Goal: Transaction & Acquisition: Book appointment/travel/reservation

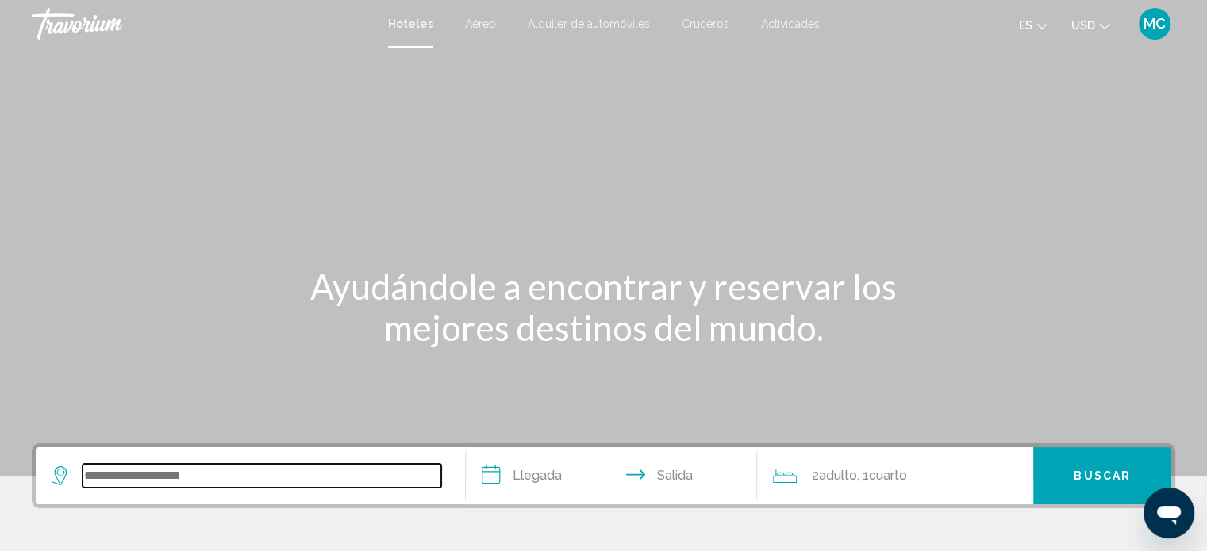
click at [193, 479] on input "Search widget" at bounding box center [262, 476] width 359 height 24
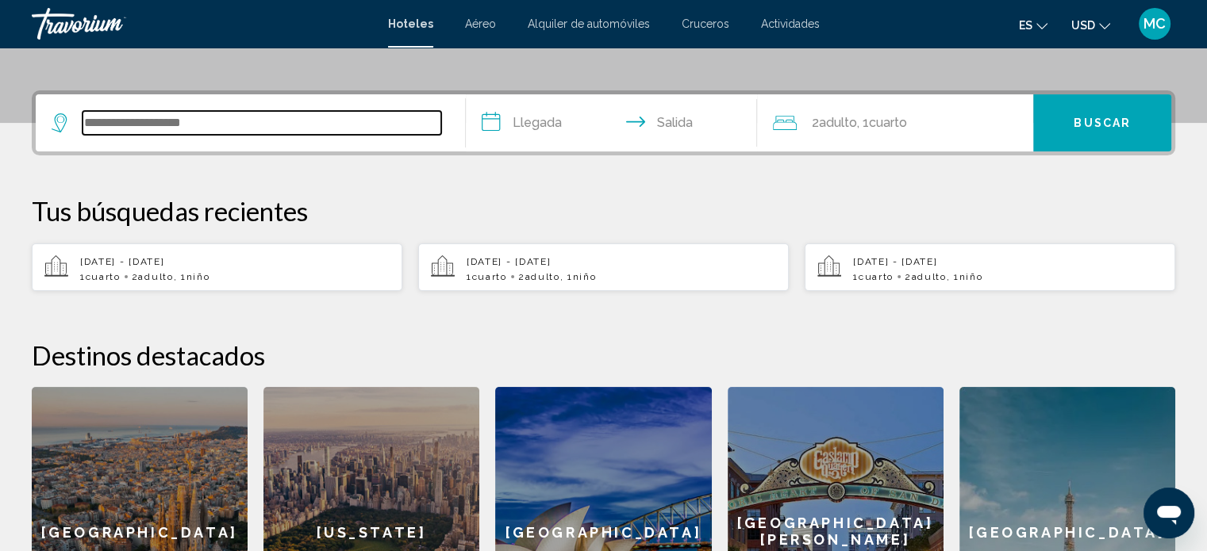
scroll to position [391, 0]
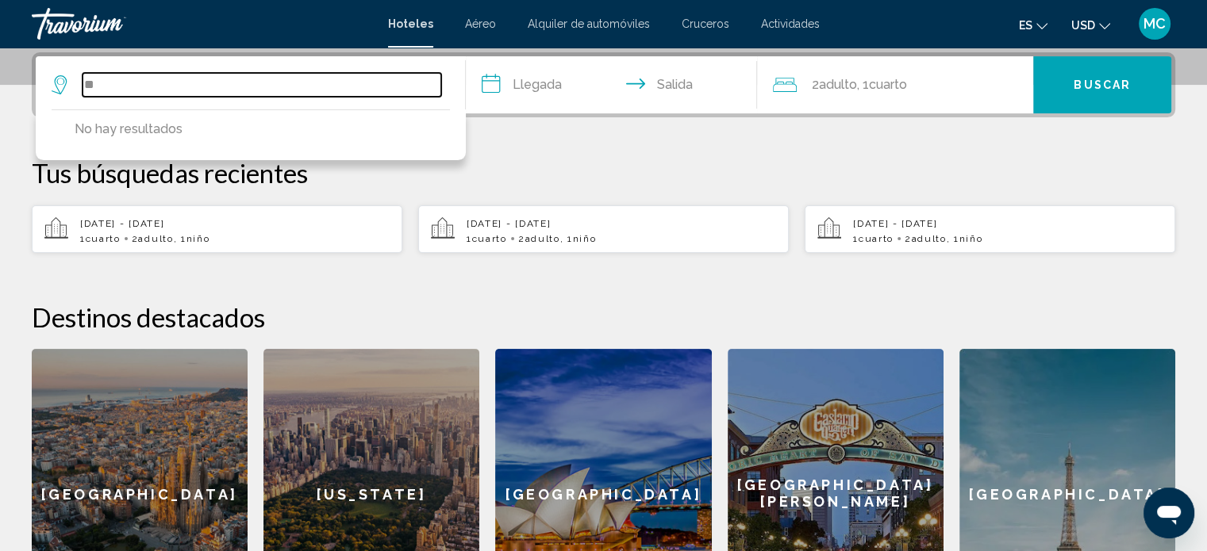
type input "*"
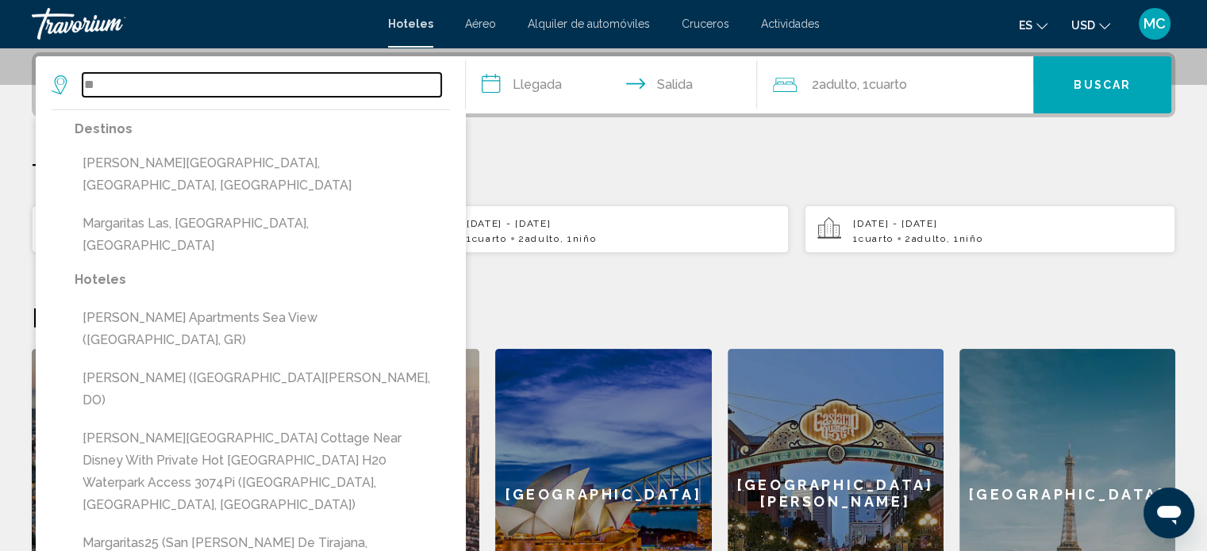
type input "*"
paste input "**********"
type input "**********"
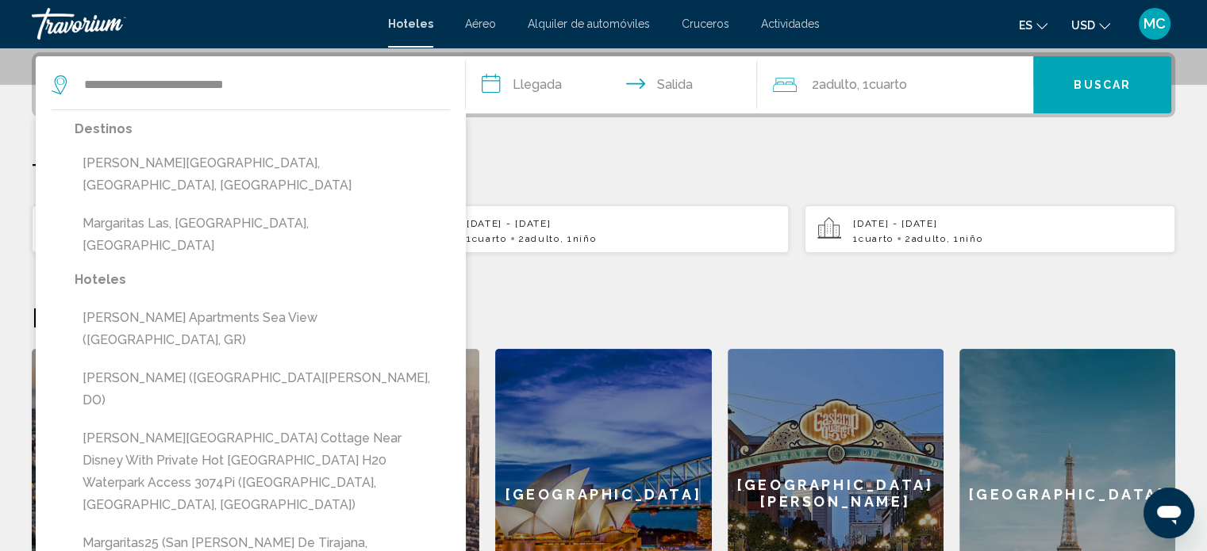
click at [543, 79] on input "**********" at bounding box center [615, 87] width 298 height 62
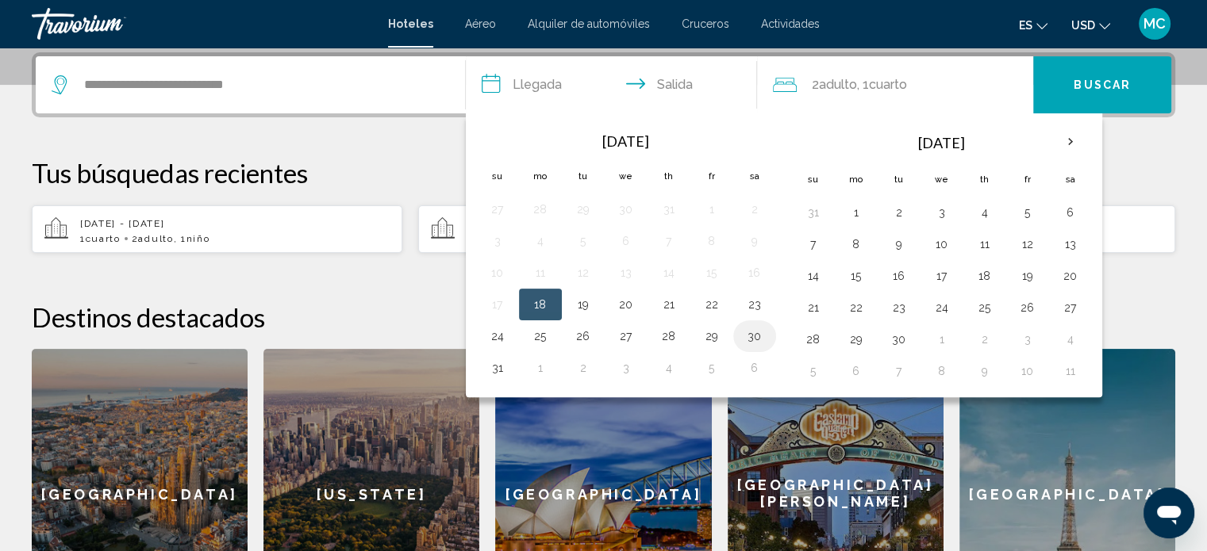
click at [751, 336] on button "30" at bounding box center [754, 336] width 25 height 22
click at [855, 212] on button "1" at bounding box center [855, 213] width 25 height 22
type input "**********"
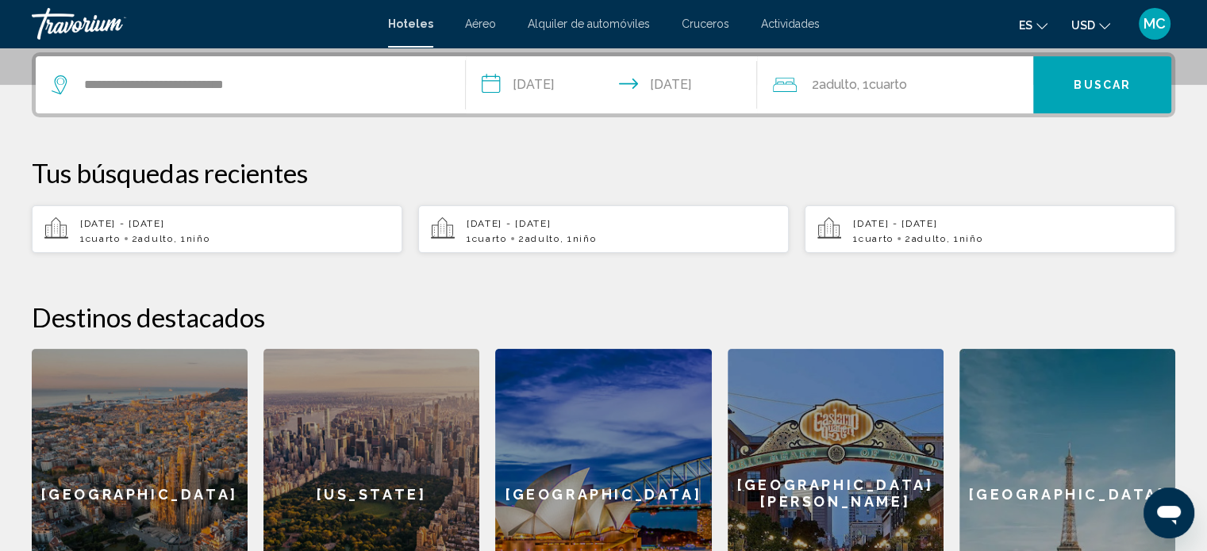
click at [879, 82] on span "Cuarto" at bounding box center [887, 84] width 38 height 15
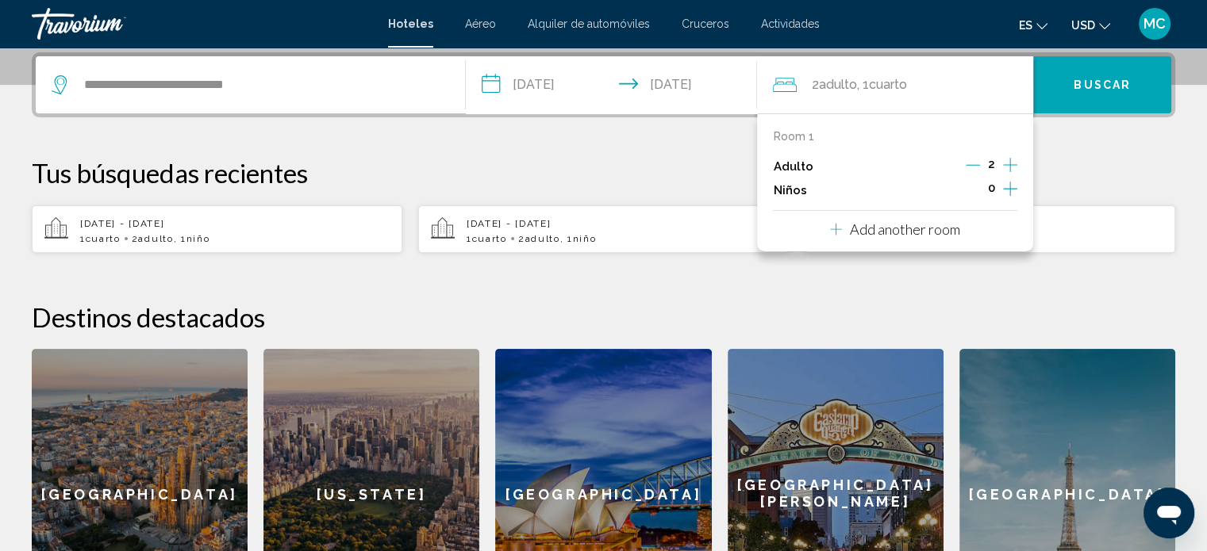
click at [1007, 163] on icon "Increment adults" at bounding box center [1010, 165] width 14 height 19
click at [1008, 186] on icon "Increment children" at bounding box center [1010, 188] width 14 height 19
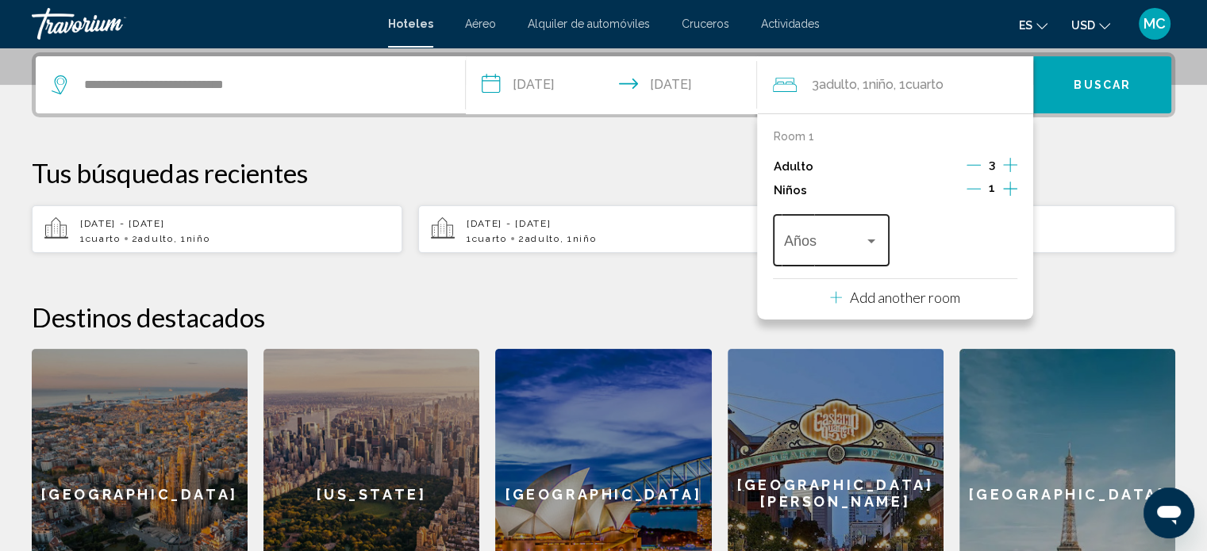
click at [870, 244] on div "Travelers: 3 adults, 1 child" at bounding box center [871, 241] width 14 height 13
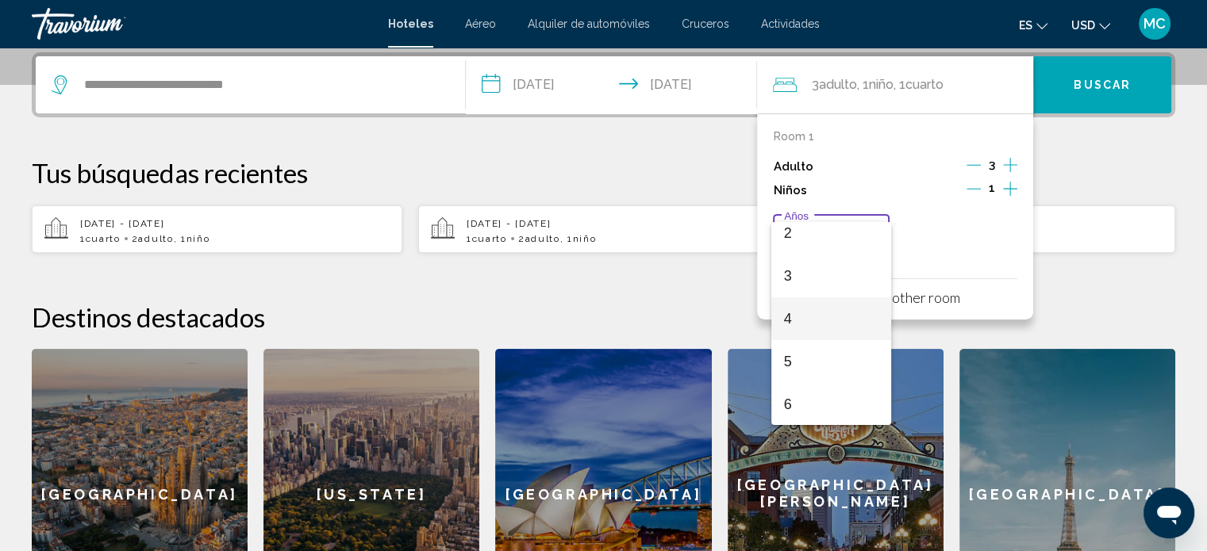
scroll to position [106, 0]
click at [810, 388] on span "6" at bounding box center [831, 395] width 94 height 43
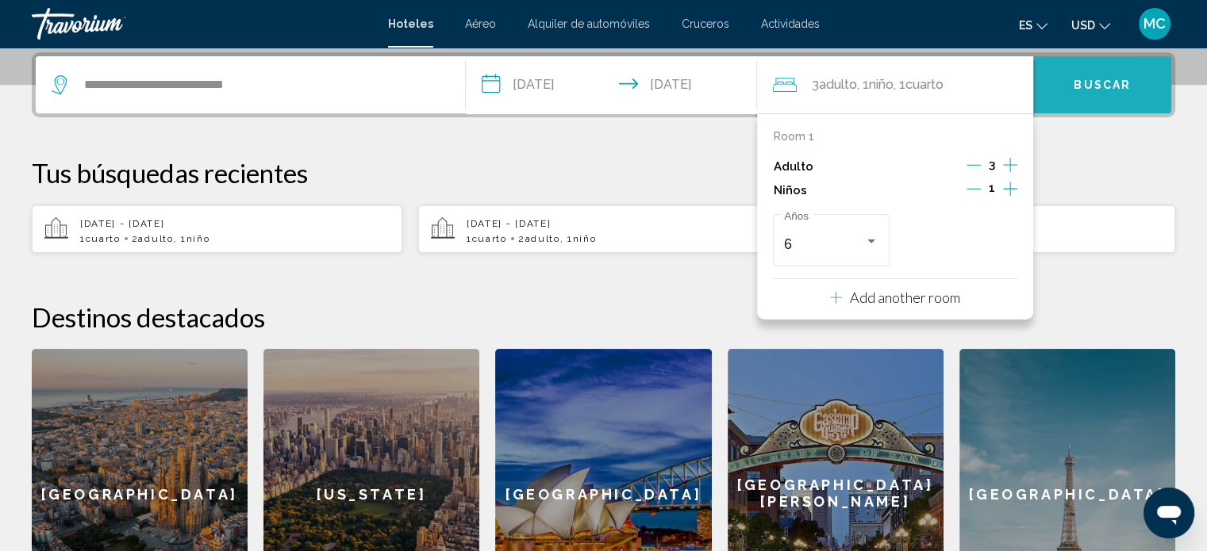
click at [1101, 97] on button "Buscar" at bounding box center [1102, 84] width 138 height 57
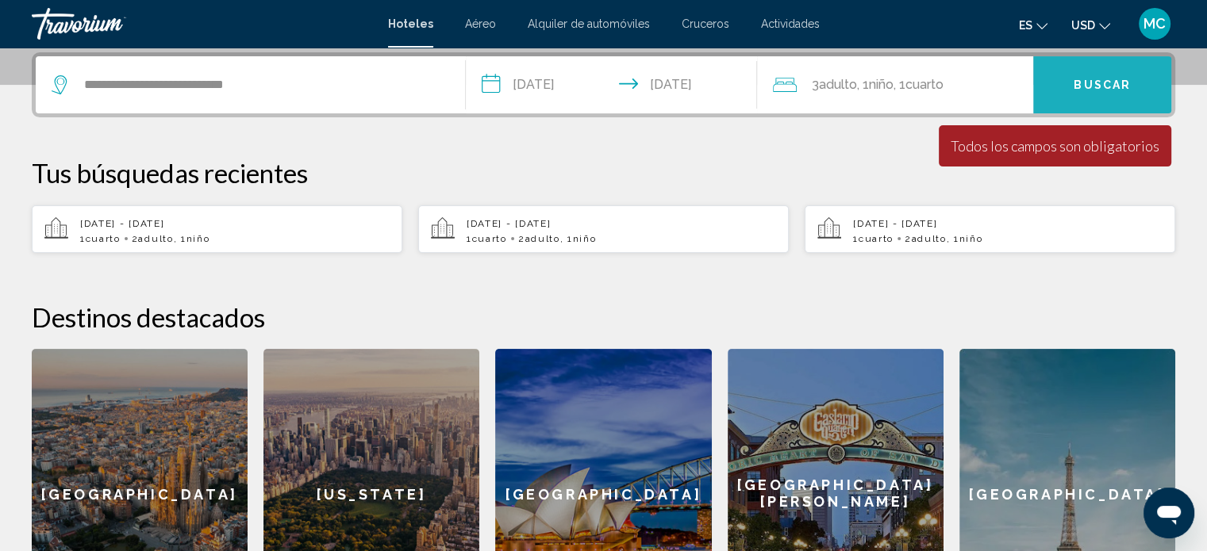
click at [1101, 89] on span "Buscar" at bounding box center [1102, 85] width 57 height 13
click at [941, 83] on span "Cuarto" at bounding box center [924, 84] width 38 height 15
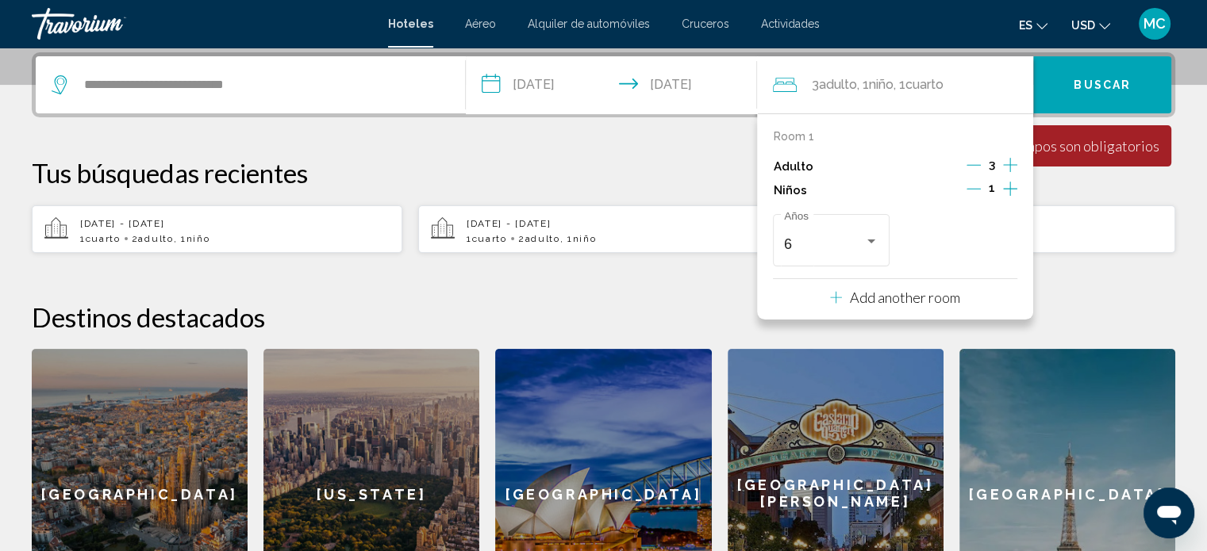
click at [969, 246] on div "6 Años" at bounding box center [895, 240] width 244 height 60
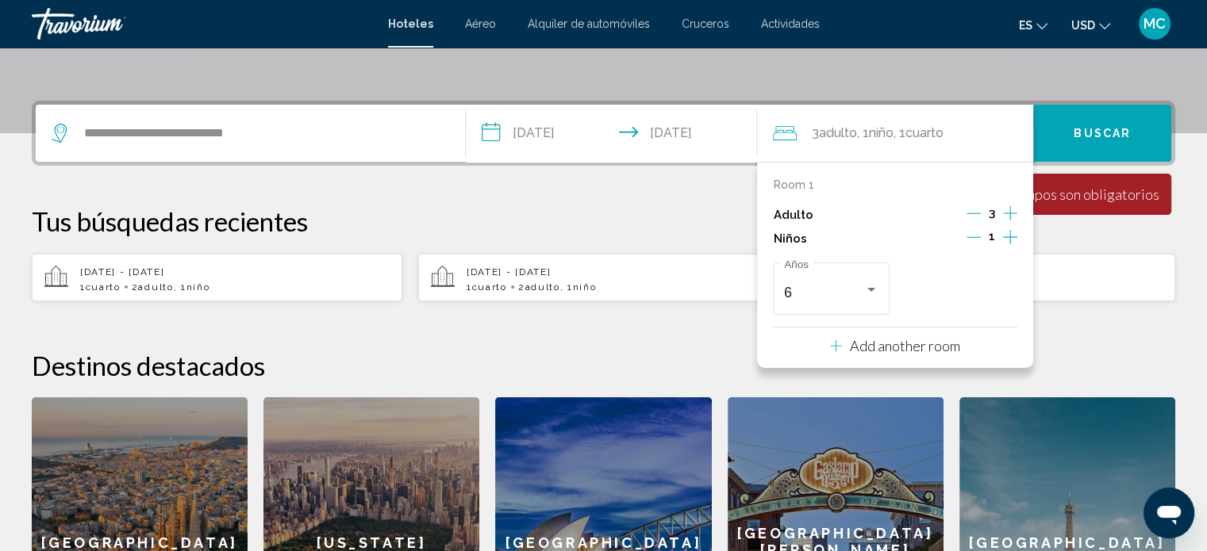
scroll to position [339, 0]
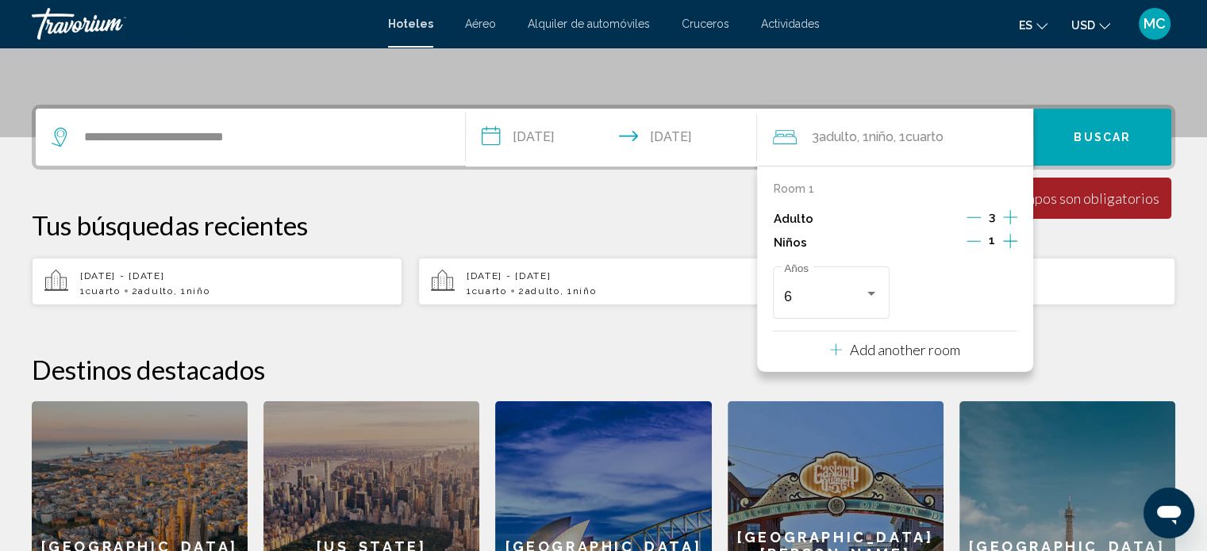
click at [966, 298] on div "6 Años" at bounding box center [895, 293] width 244 height 60
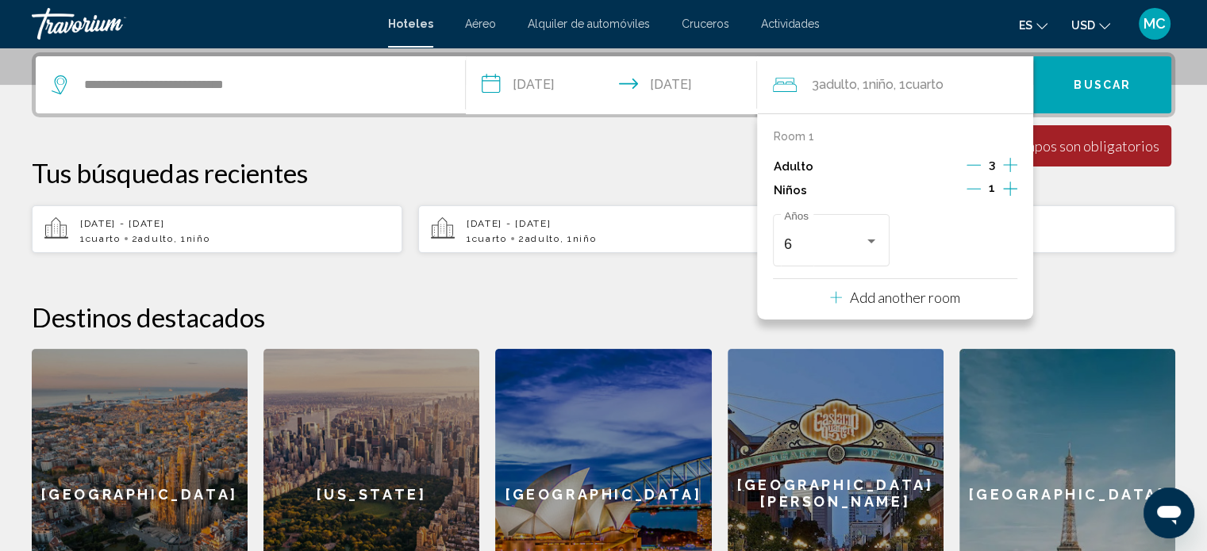
drag, startPoint x: 659, startPoint y: 179, endPoint x: 656, endPoint y: 122, distance: 57.2
click at [659, 179] on p "Tus búsquedas recientes" at bounding box center [603, 173] width 1143 height 32
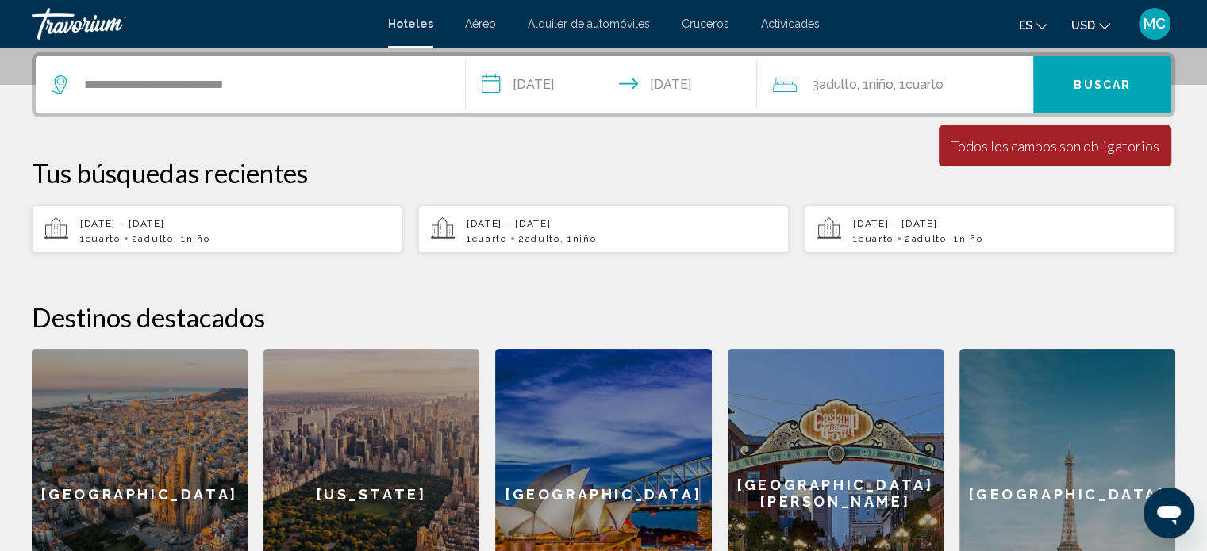
click at [648, 85] on input "**********" at bounding box center [615, 87] width 298 height 62
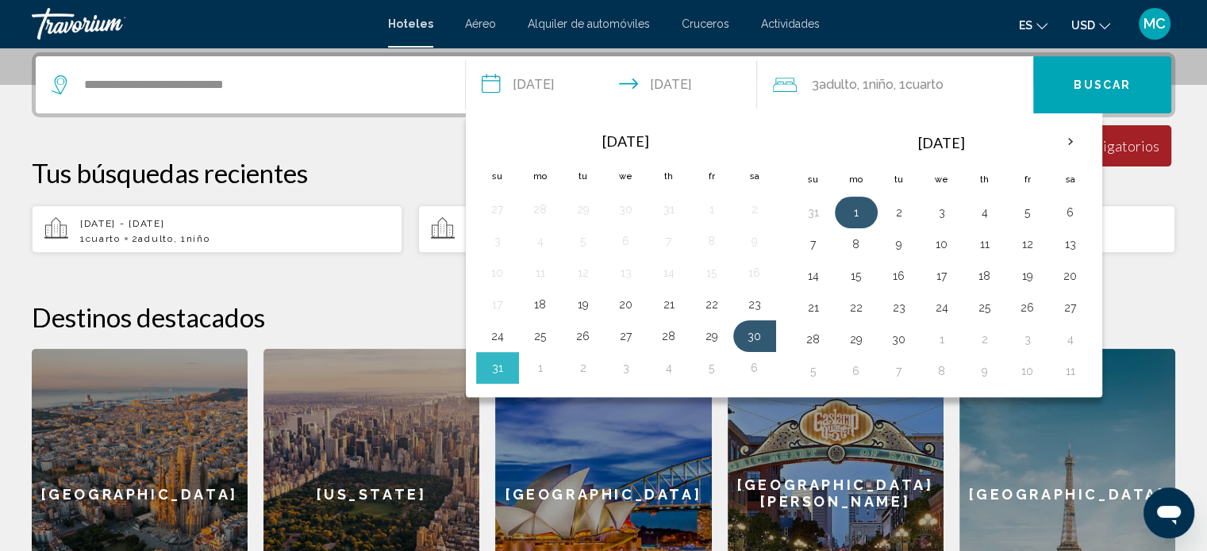
click at [857, 213] on button "1" at bounding box center [855, 213] width 25 height 22
click at [359, 153] on div "**********" at bounding box center [603, 345] width 1207 height 587
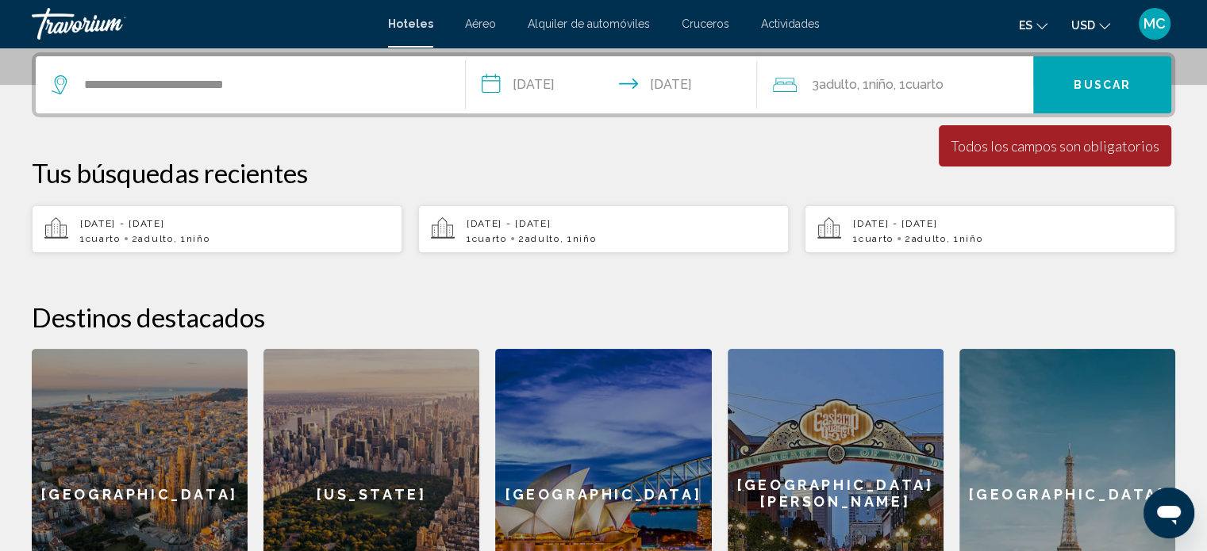
click at [1092, 98] on button "Buscar" at bounding box center [1102, 84] width 138 height 57
click at [1085, 148] on div "Todos los campos son obligatorios" at bounding box center [1055, 145] width 209 height 17
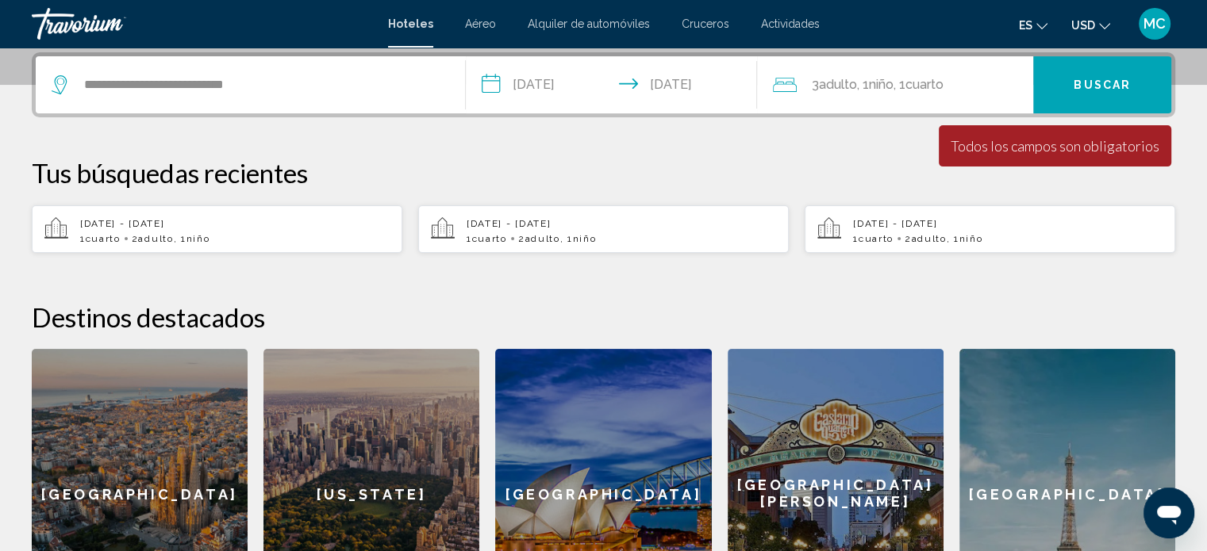
click at [870, 79] on span ", 1 Niño Niños" at bounding box center [874, 85] width 36 height 22
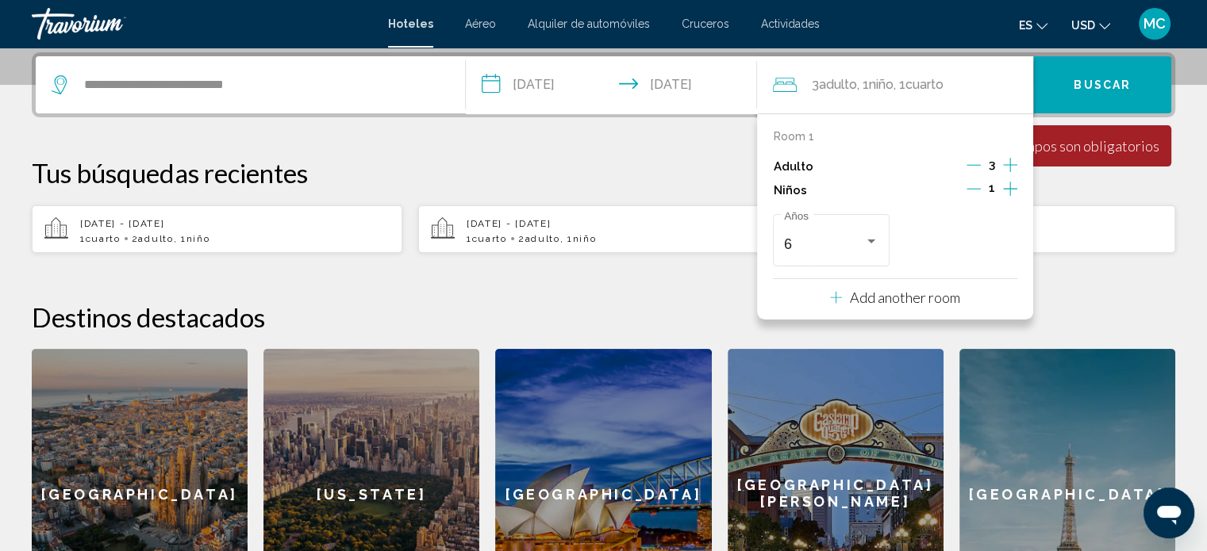
click at [927, 234] on div "6 Años" at bounding box center [895, 240] width 244 height 60
click at [946, 293] on p "Add another room" at bounding box center [905, 297] width 110 height 17
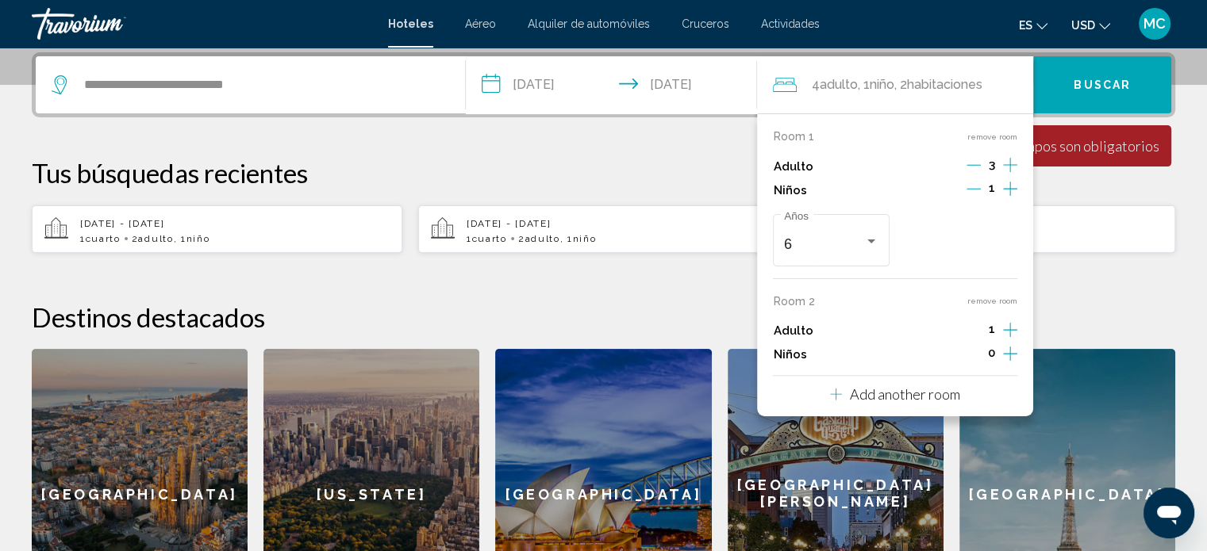
click at [1007, 175] on icon "Increment adults" at bounding box center [1010, 165] width 14 height 19
click at [976, 323] on icon "Decrement adults" at bounding box center [973, 330] width 14 height 14
click at [693, 157] on p "Tus búsquedas recientes" at bounding box center [603, 173] width 1143 height 32
